Goal: Task Accomplishment & Management: Manage account settings

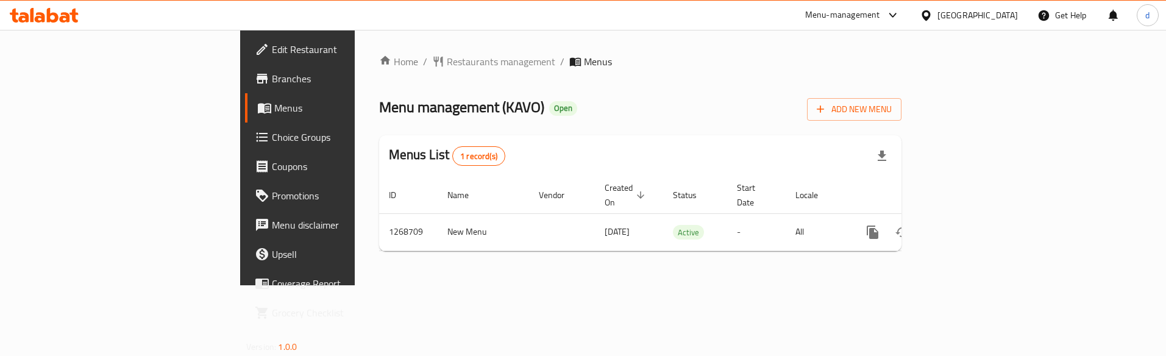
click at [272, 137] on span "Choice Groups" at bounding box center [348, 137] width 153 height 15
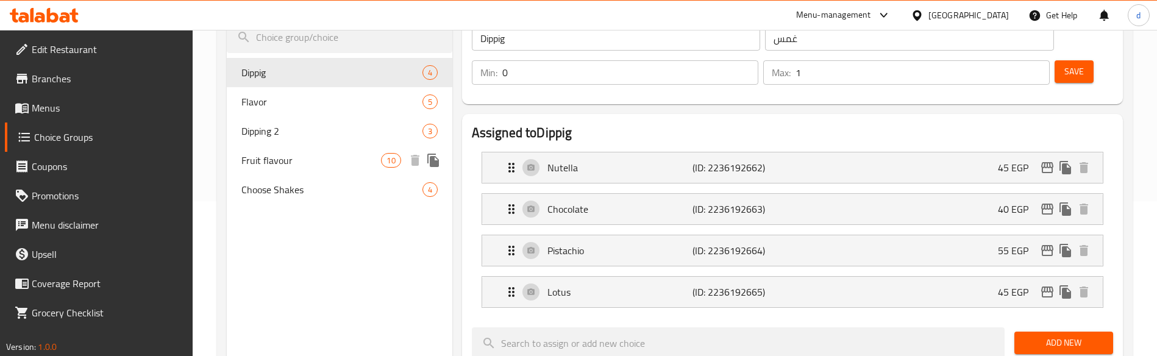
scroll to position [183, 0]
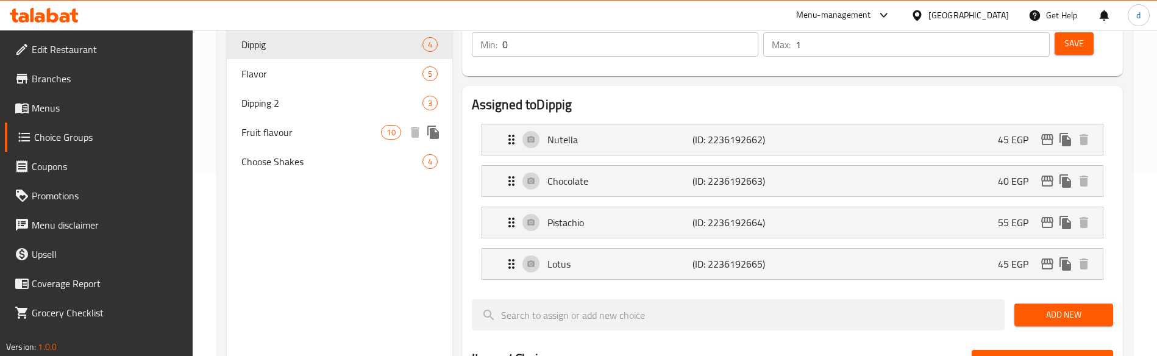
click at [319, 136] on span "Fruit flavour" at bounding box center [311, 132] width 140 height 15
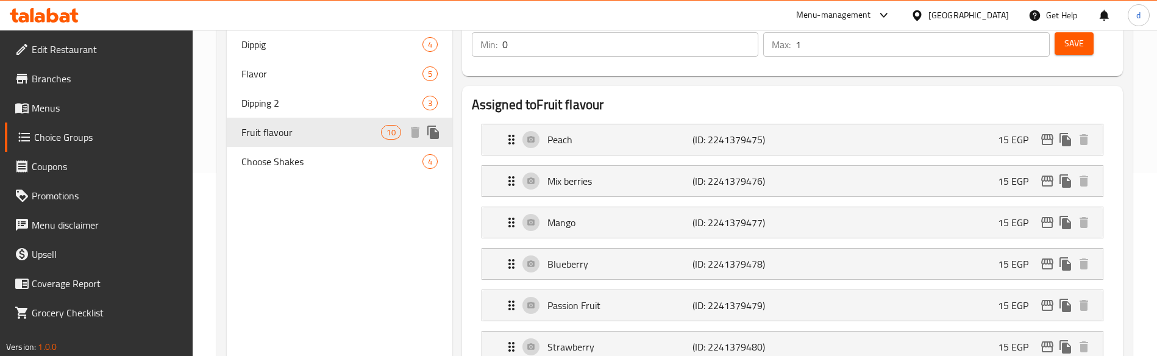
type input "Fruit flavour"
type input "طعم الفواكه المفضل"
type input "1"
click at [320, 113] on div "Dipping 2 3" at bounding box center [339, 102] width 225 height 29
type input "Dipping 2"
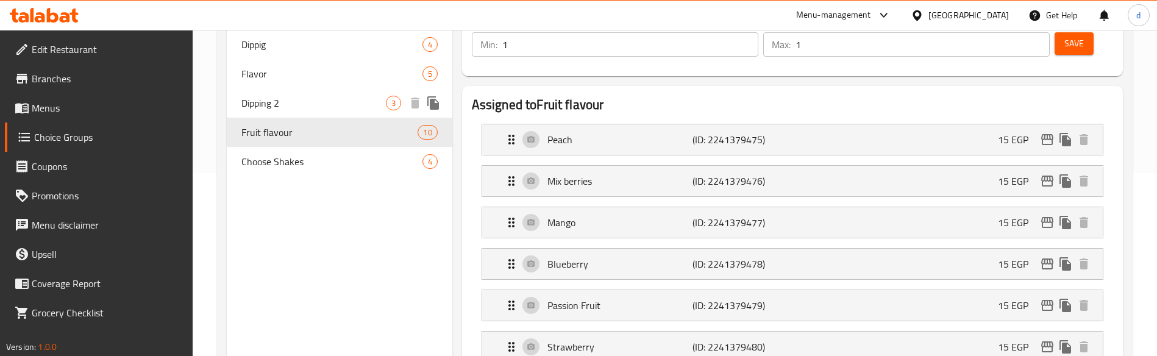
type input "غموس 2"
type input "0"
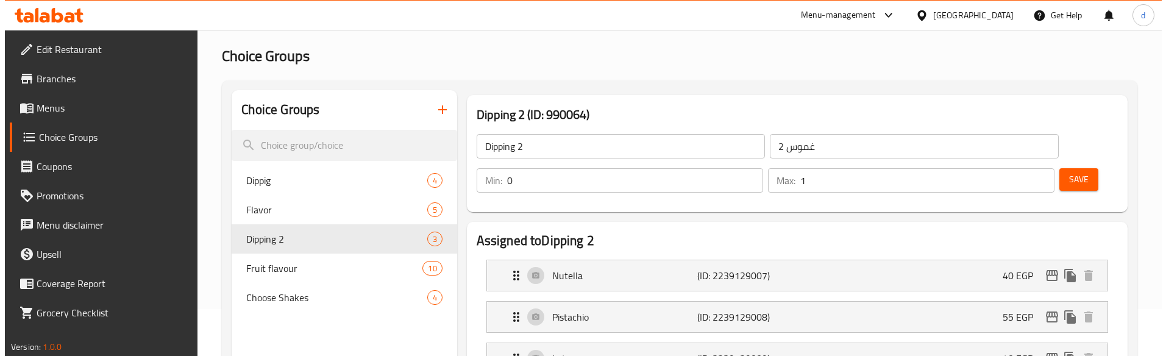
scroll to position [0, 0]
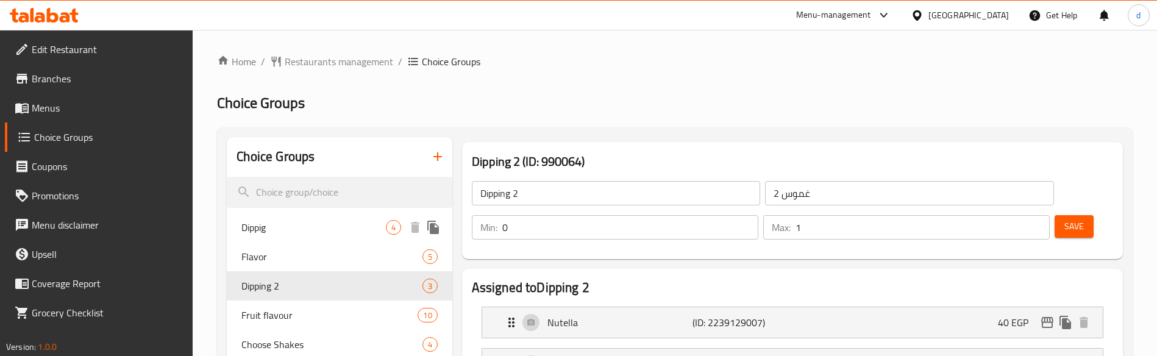
drag, startPoint x: 332, startPoint y: 233, endPoint x: 391, endPoint y: 220, distance: 61.2
click at [332, 233] on span "Dippig" at bounding box center [313, 227] width 144 height 15
type input "Dippig"
type input "غمس"
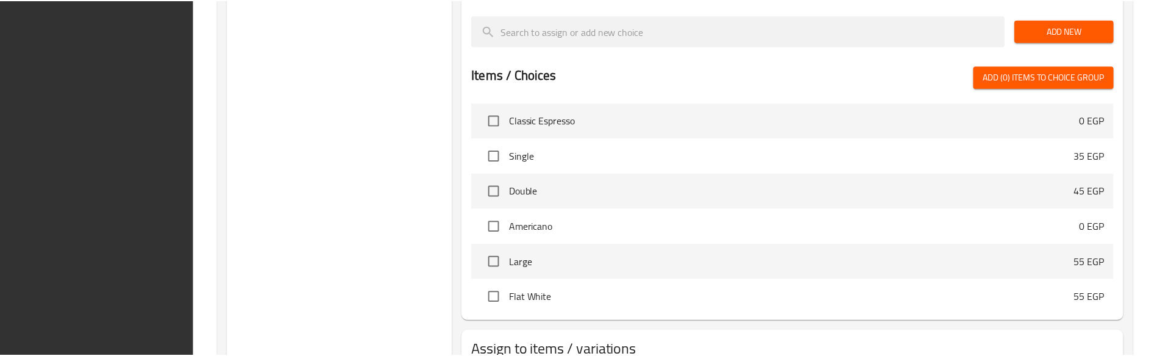
scroll to position [556, 0]
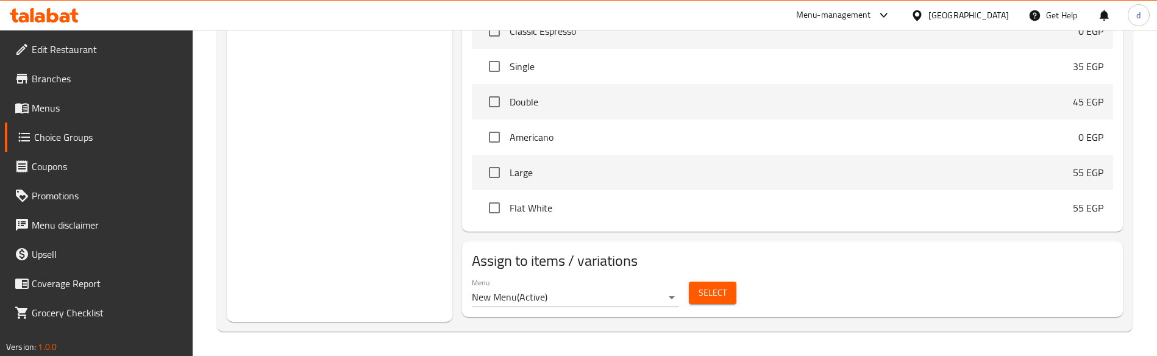
click at [93, 69] on link "Branches" at bounding box center [99, 78] width 188 height 29
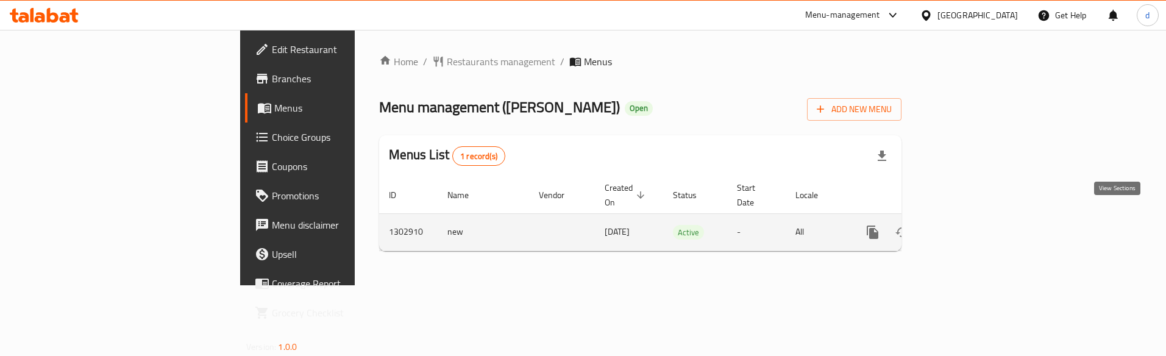
click at [968, 225] on icon "enhanced table" at bounding box center [960, 232] width 15 height 15
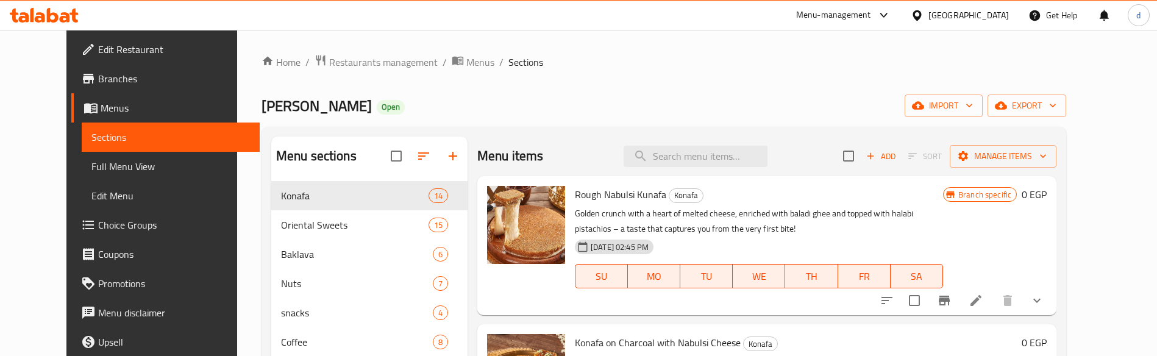
click at [98, 220] on span "Choice Groups" at bounding box center [174, 225] width 152 height 15
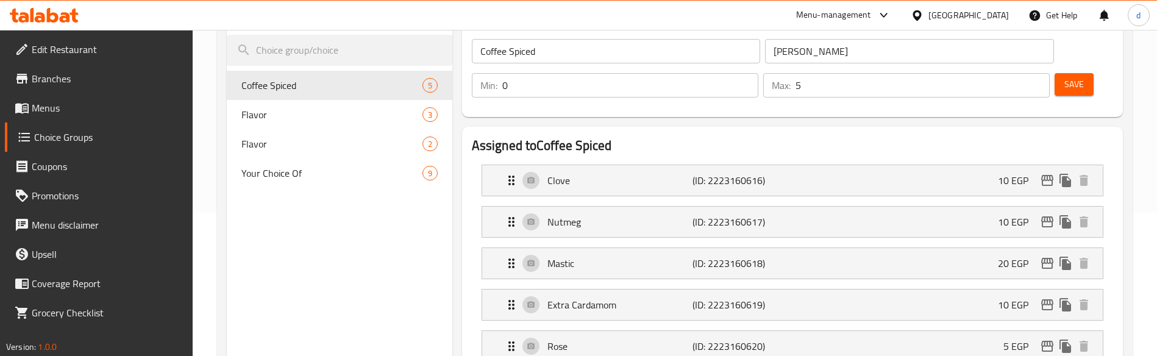
scroll to position [122, 0]
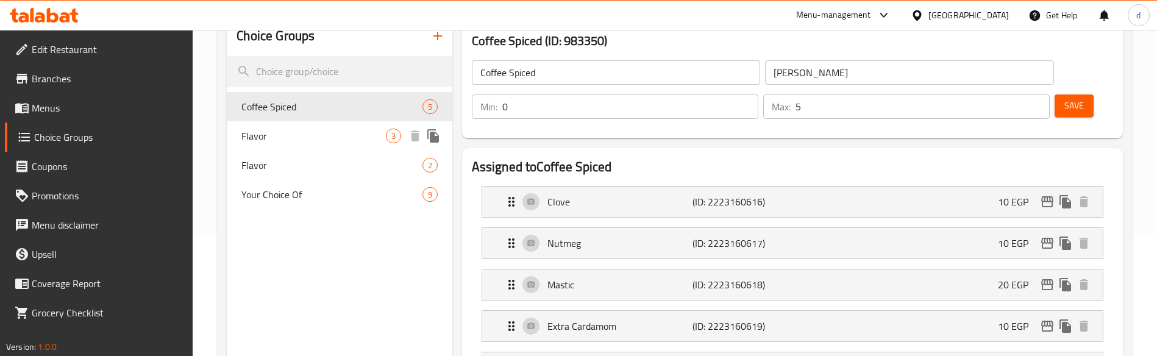
click at [296, 138] on span "Flavor" at bounding box center [313, 136] width 144 height 15
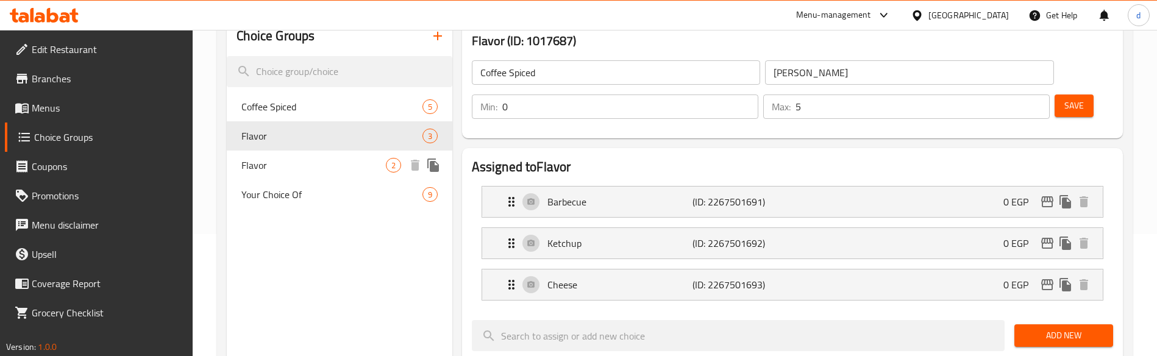
type input "Flavor"
type input "نكهات"
type input "1"
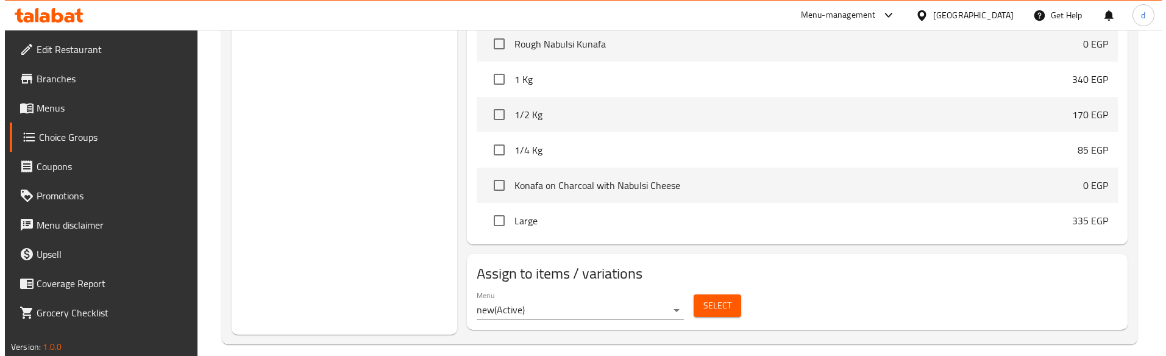
scroll to position [516, 0]
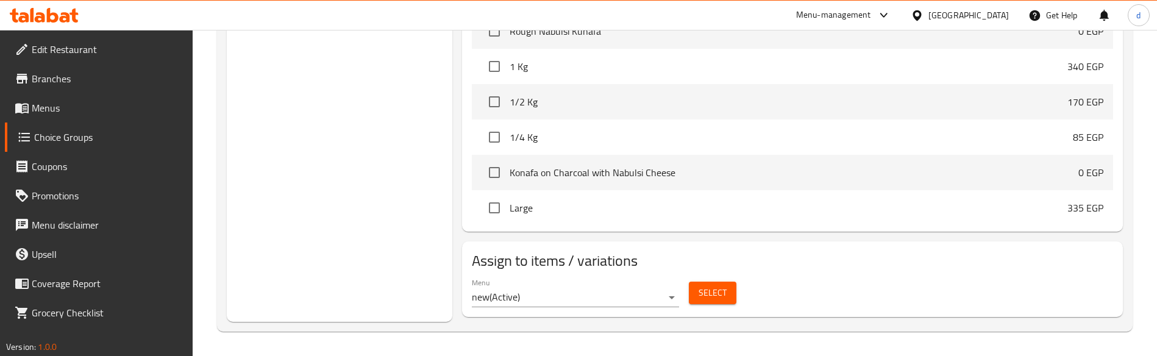
click at [706, 285] on span "Select" at bounding box center [712, 292] width 28 height 15
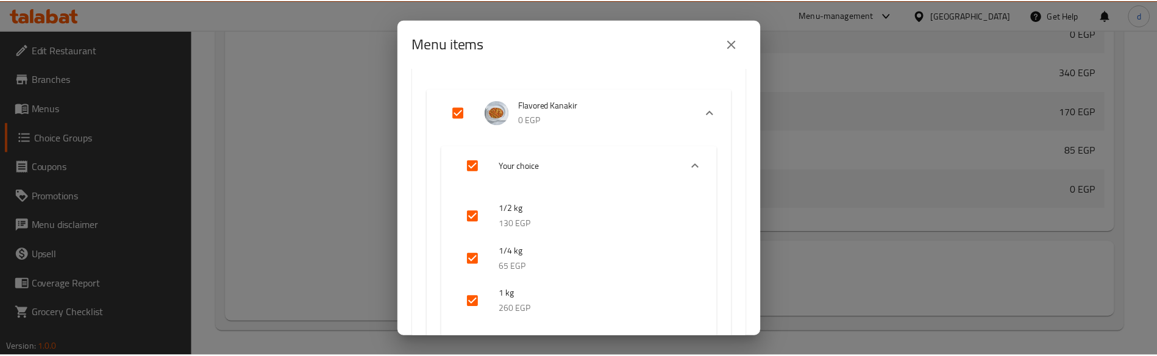
scroll to position [244, 0]
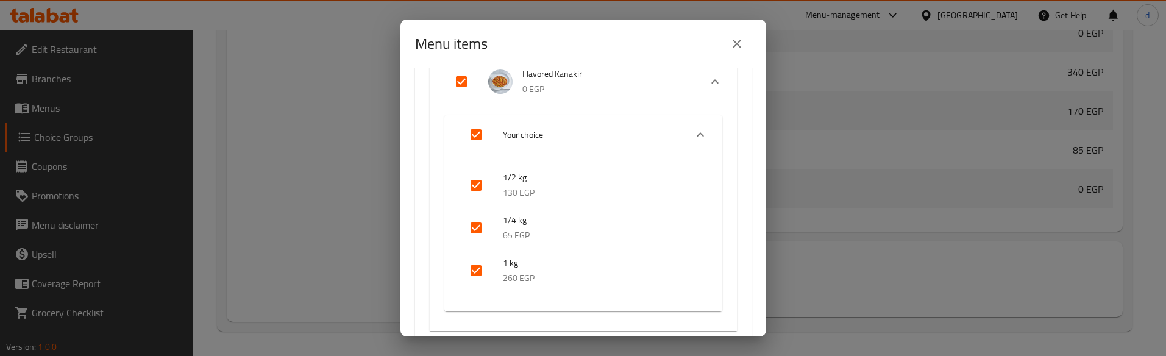
click at [555, 73] on span "Flavored Kanakir" at bounding box center [606, 73] width 168 height 15
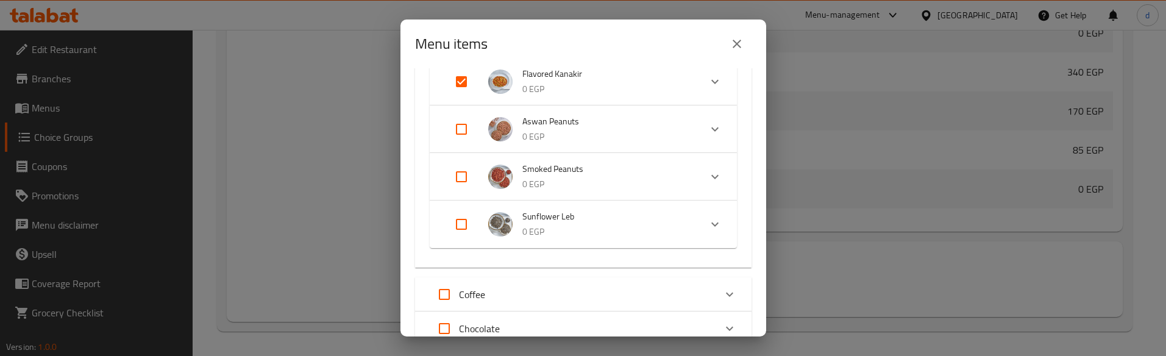
drag, startPoint x: 731, startPoint y: 45, endPoint x: 197, endPoint y: 119, distance: 538.9
click at [731, 45] on icon "close" at bounding box center [736, 44] width 15 height 15
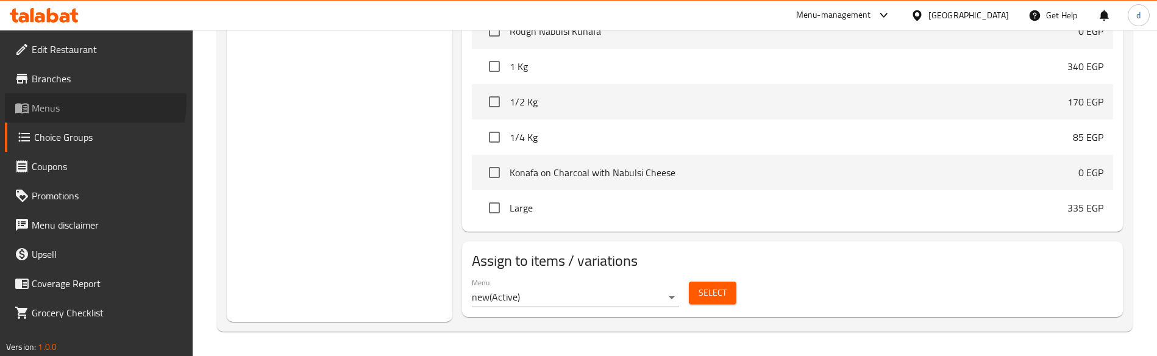
click at [56, 101] on span "Menus" at bounding box center [108, 108] width 152 height 15
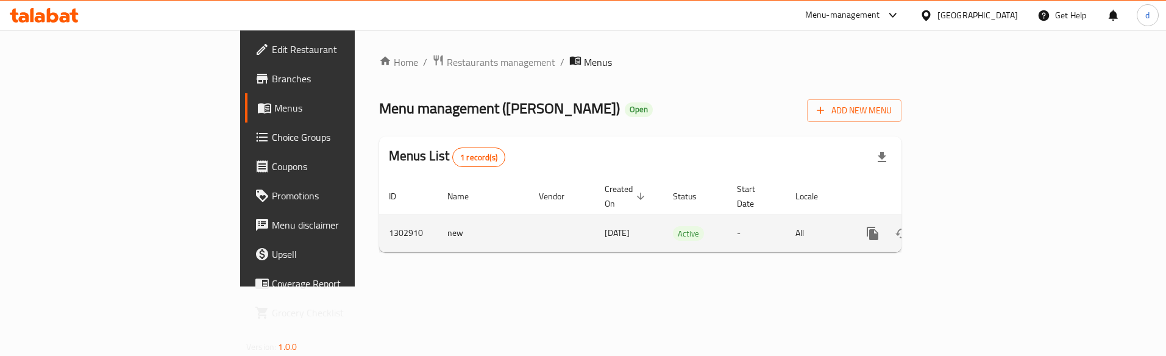
click at [975, 219] on link "enhanced table" at bounding box center [960, 233] width 29 height 29
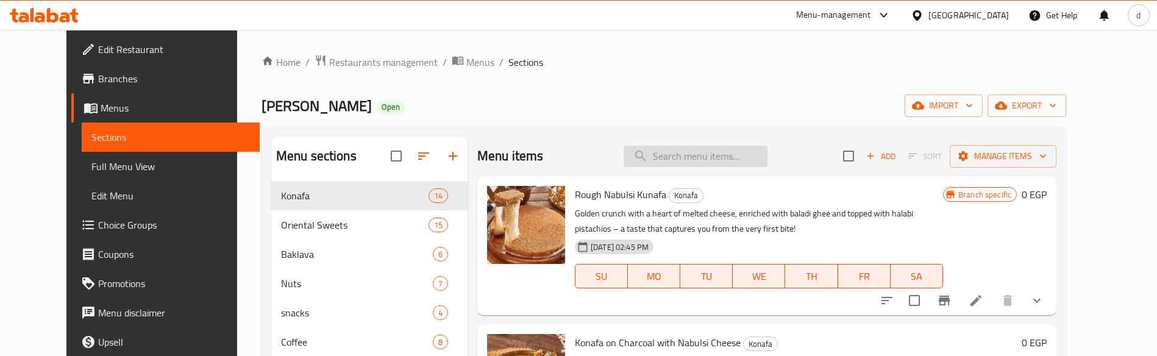
click at [699, 160] on input "search" at bounding box center [695, 156] width 144 height 21
paste input "falvored kanakir"
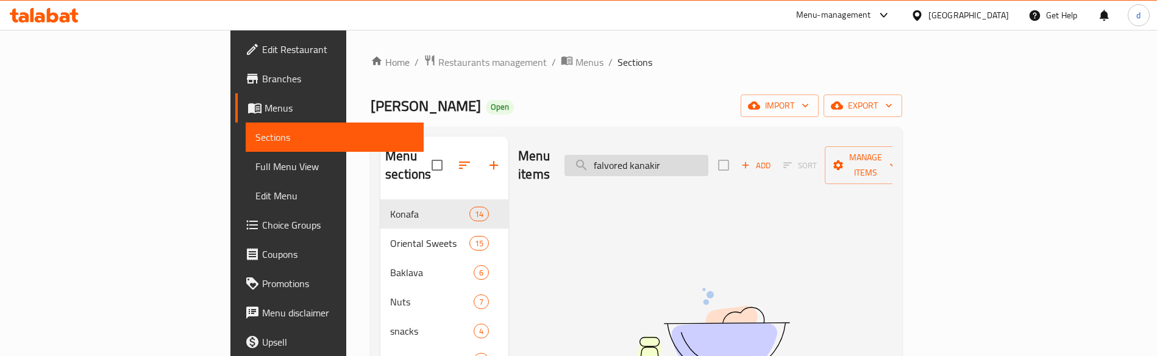
click at [687, 157] on input "falvored kanakir" at bounding box center [636, 165] width 144 height 21
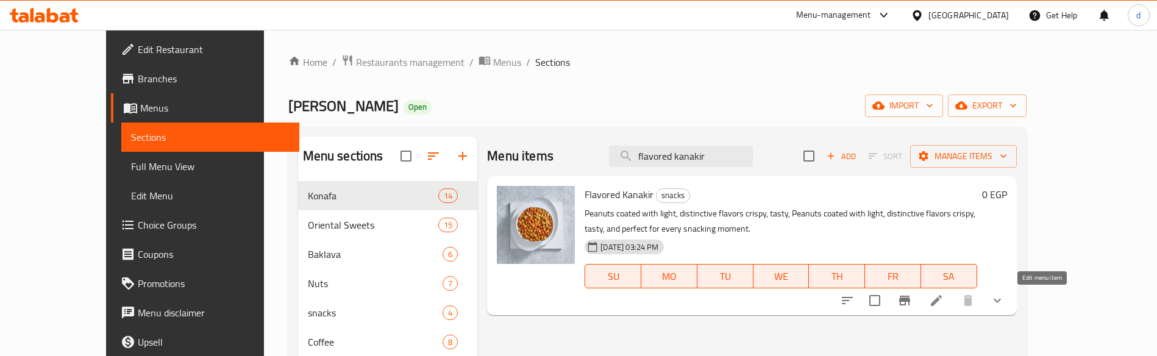
type input "flavored kanakir"
click at [943, 301] on icon at bounding box center [936, 300] width 15 height 15
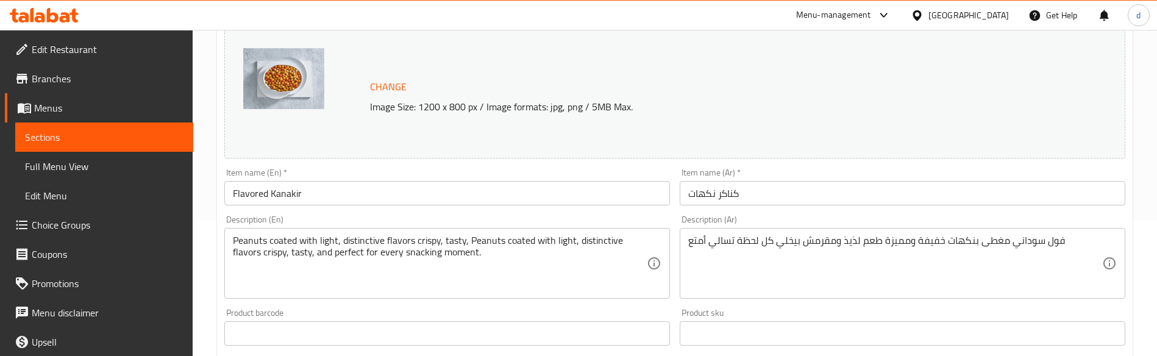
scroll to position [61, 0]
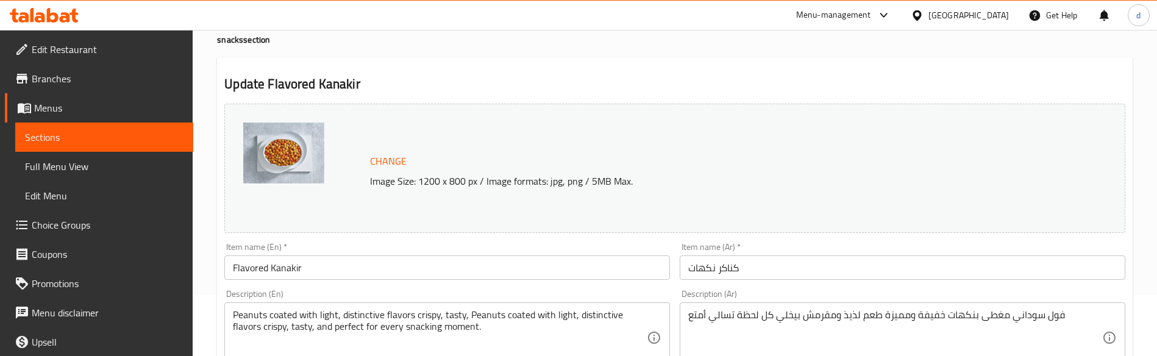
click at [917, 213] on div "Change Image Size: 1200 x 800 px / Image formats: jpg, png / 5MB Max." at bounding box center [674, 168] width 901 height 129
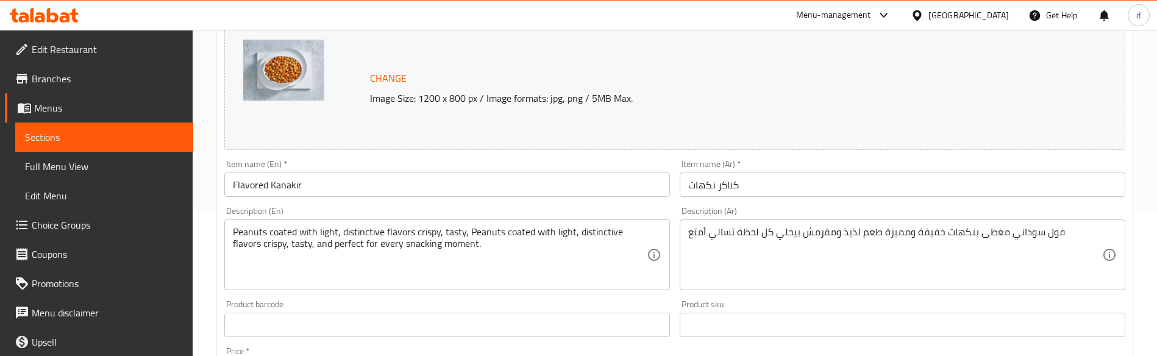
scroll to position [122, 0]
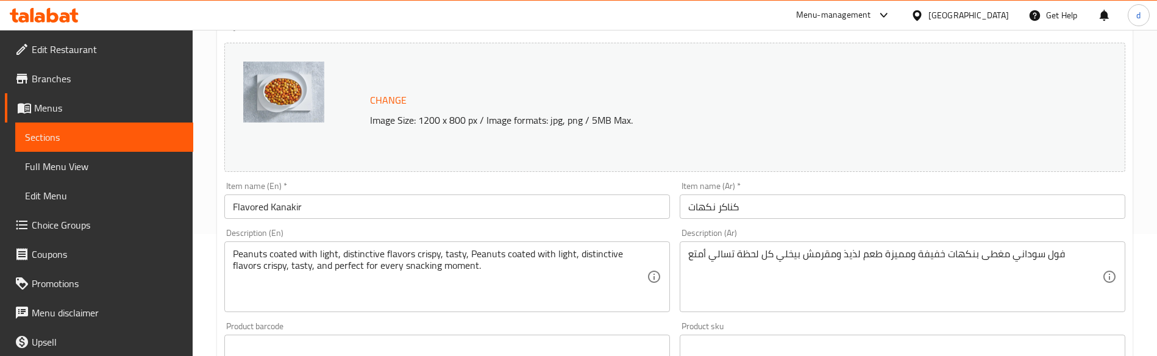
click at [76, 69] on link "Branches" at bounding box center [99, 78] width 188 height 29
